Goal: Information Seeking & Learning: Learn about a topic

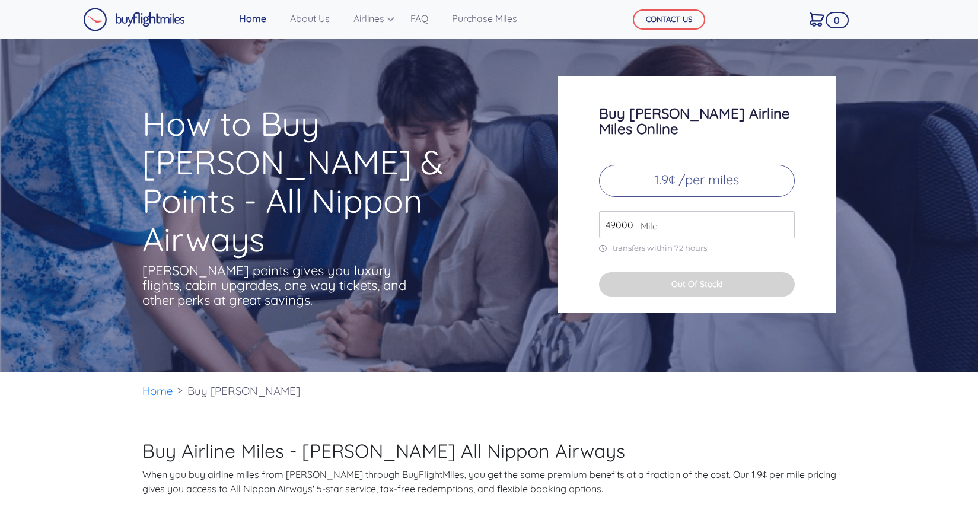
click at [671, 165] on p "1.9¢ /per miles" at bounding box center [697, 181] width 196 height 32
click at [658, 211] on input "49000" at bounding box center [697, 224] width 196 height 27
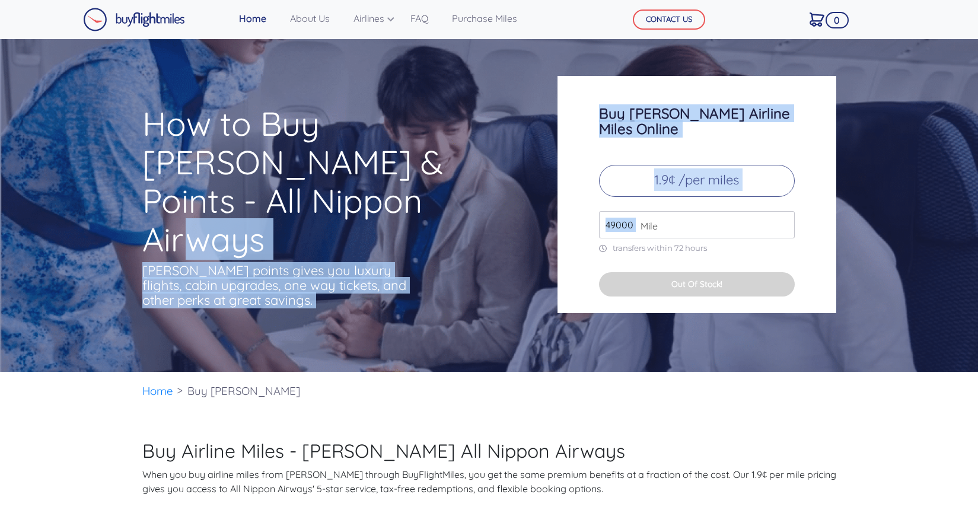
drag, startPoint x: 642, startPoint y: 214, endPoint x: 444, endPoint y: 193, distance: 198.6
click at [444, 193] on div "How to Buy [PERSON_NAME] & Points - All Nippon Airways [PERSON_NAME] points giv…" at bounding box center [489, 196] width 712 height 241
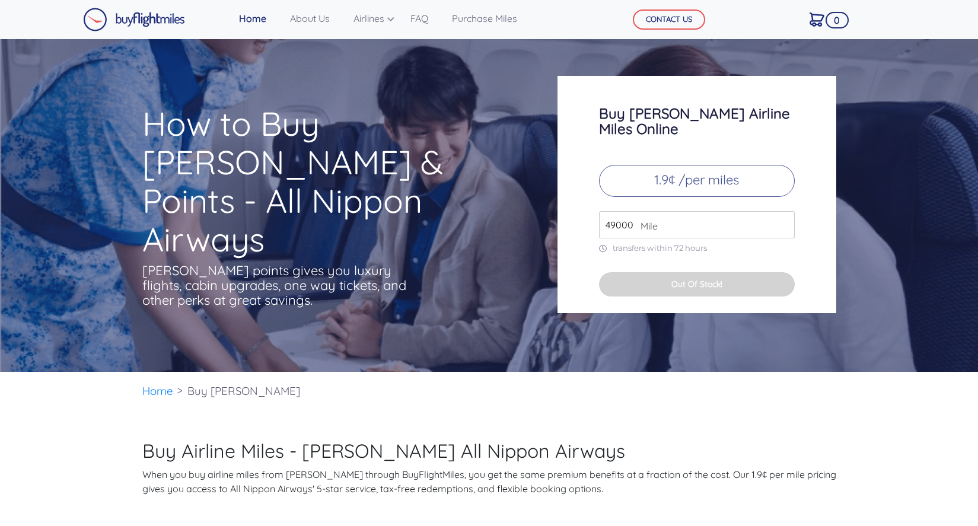
click at [652, 219] on span "Mile" at bounding box center [646, 226] width 23 height 14
drag, startPoint x: 635, startPoint y: 212, endPoint x: 607, endPoint y: 206, distance: 29.1
click at [607, 211] on div "49000 Mile" at bounding box center [697, 224] width 196 height 27
click at [722, 211] on input "49000" at bounding box center [697, 224] width 196 height 27
drag, startPoint x: 778, startPoint y: 209, endPoint x: 783, endPoint y: 212, distance: 6.1
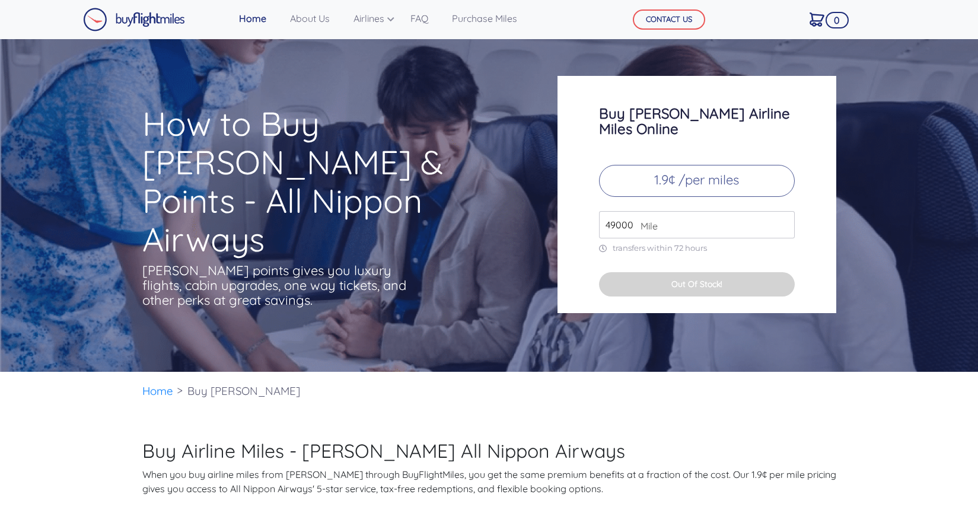
click at [781, 211] on input "49000" at bounding box center [697, 224] width 196 height 27
click at [785, 214] on input "49000" at bounding box center [697, 224] width 196 height 27
click at [781, 212] on input "49000" at bounding box center [697, 224] width 196 height 27
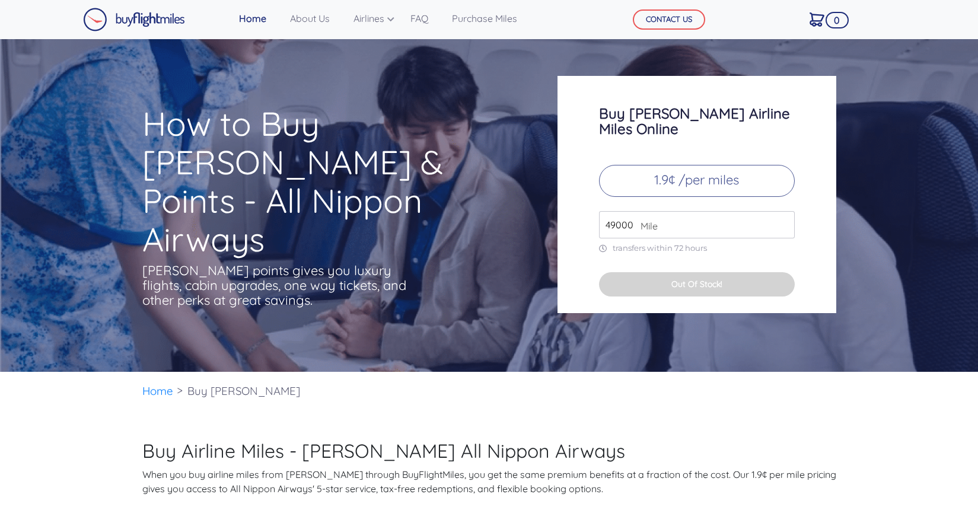
click at [625, 214] on input "49000" at bounding box center [697, 224] width 196 height 27
click at [609, 214] on input "49000" at bounding box center [697, 224] width 196 height 27
click at [607, 214] on input "49000" at bounding box center [697, 224] width 196 height 27
type input "23000"
click at [712, 339] on div "How to Buy [PERSON_NAME] & Points - All Nippon Airways [PERSON_NAME] points giv…" at bounding box center [489, 205] width 978 height 333
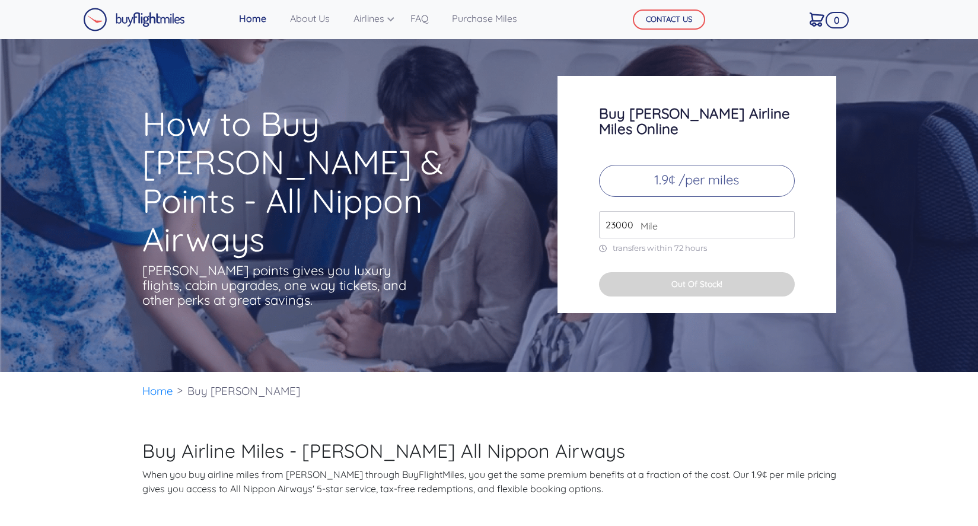
click at [681, 240] on div "Buy [PERSON_NAME] Airline Miles Online 1.9¢ /per miles 23000 Mile transfers wit…" at bounding box center [697, 194] width 279 height 237
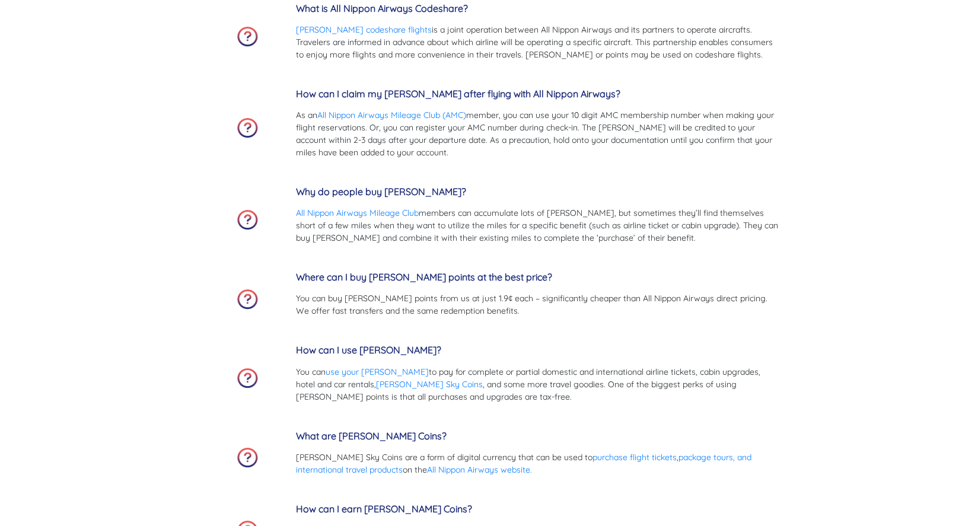
scroll to position [3559, 0]
